Goal: Use online tool/utility: Utilize a website feature to perform a specific function

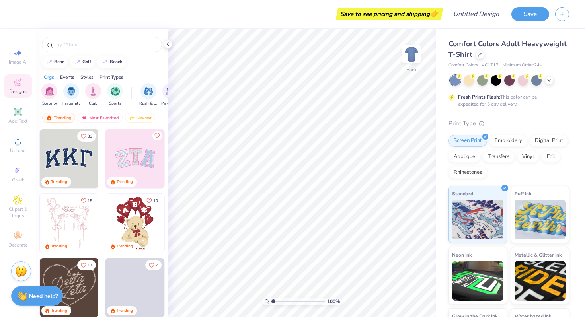
click at [74, 154] on img at bounding box center [69, 158] width 59 height 59
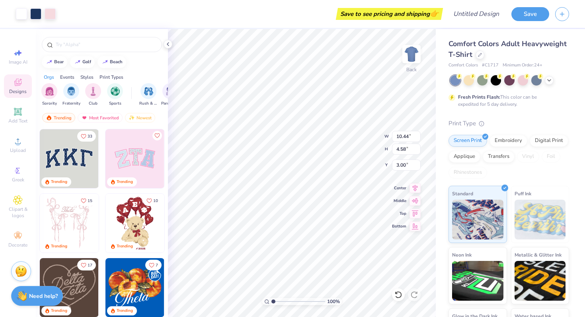
type input "4.47"
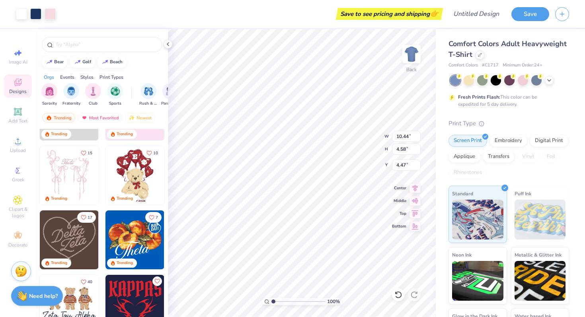
click at [137, 166] on img at bounding box center [134, 175] width 59 height 59
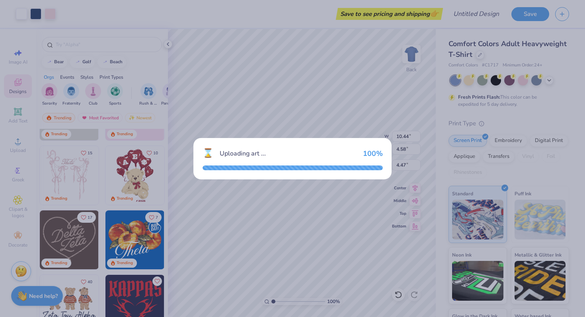
type input "3.86"
type input "5.51"
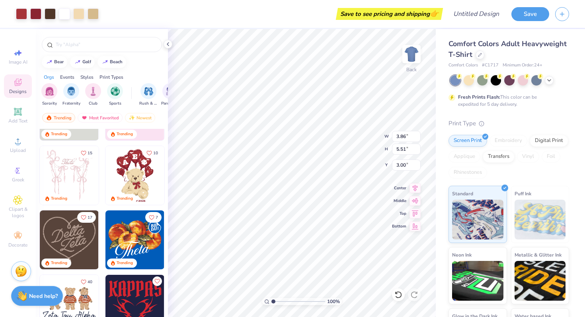
type input "9.75"
